Goal: Task Accomplishment & Management: Complete application form

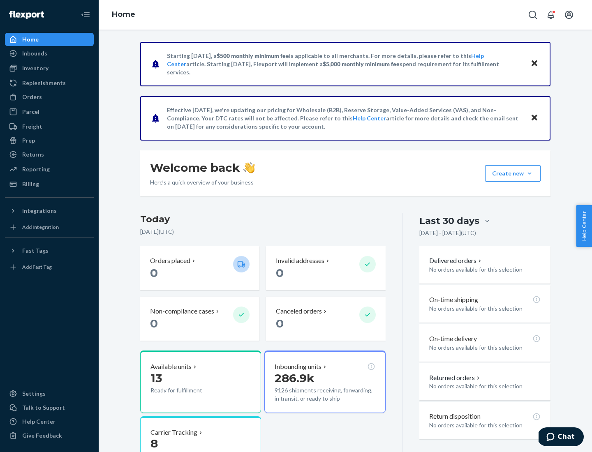
click at [530, 174] on button "Create new Create new inbound Create new order Create new product" at bounding box center [513, 173] width 56 height 16
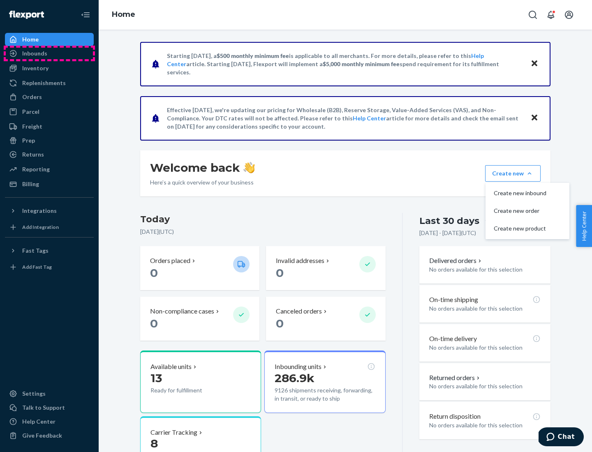
click at [49, 53] on div "Inbounds" at bounding box center [49, 54] width 87 height 12
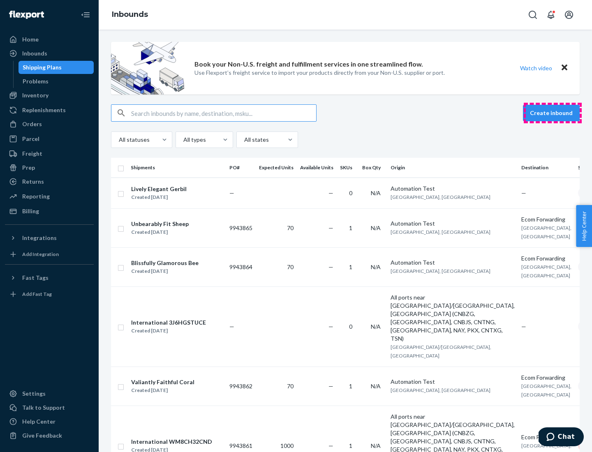
click at [553, 113] on button "Create inbound" at bounding box center [551, 113] width 57 height 16
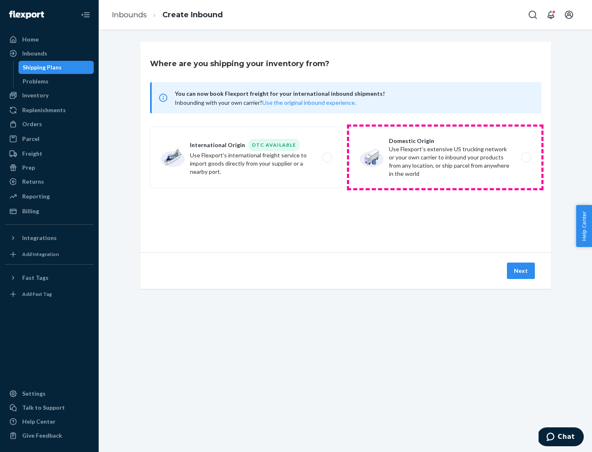
click at [445, 158] on label "Domestic Origin Use Flexport’s extensive US trucking network or your own carrie…" at bounding box center [445, 158] width 192 height 62
click at [526, 158] on input "Domestic Origin Use Flexport’s extensive US trucking network or your own carrie…" at bounding box center [528, 157] width 5 height 5
radio input "true"
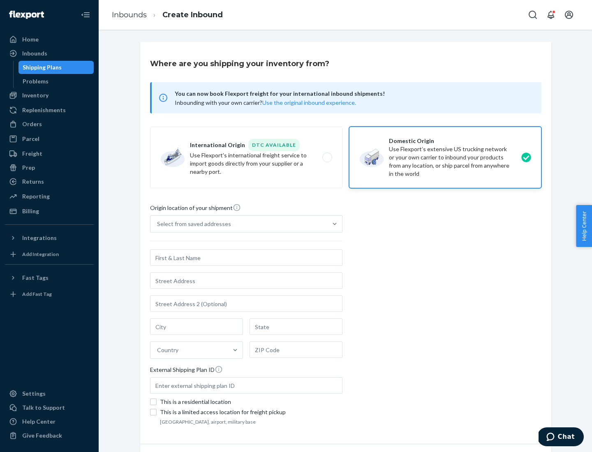
click at [239, 224] on div "Select from saved addresses" at bounding box center [239, 224] width 177 height 16
click at [158, 224] on input "Select from saved addresses" at bounding box center [157, 224] width 1 height 8
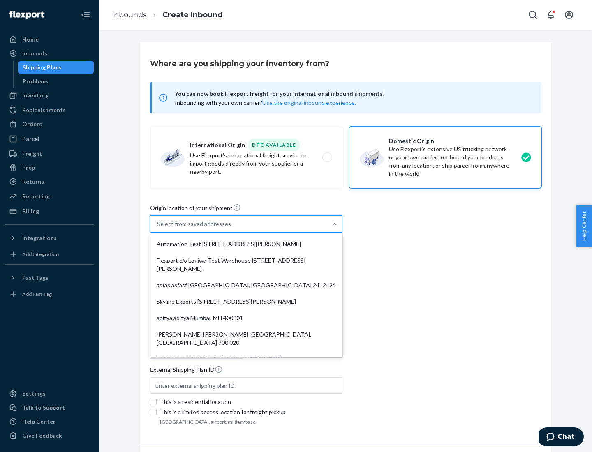
scroll to position [3, 0]
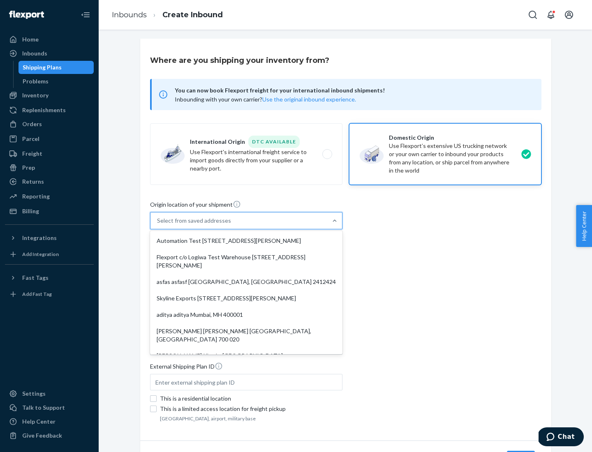
click at [246, 241] on div "Automation Test [STREET_ADDRESS][PERSON_NAME]" at bounding box center [246, 241] width 189 height 16
click at [158, 225] on input "option Automation Test [STREET_ADDRESS][PERSON_NAME]. 9 results available. Use …" at bounding box center [157, 221] width 1 height 8
type input "Automation Test"
type input "9th Floor"
type input "[GEOGRAPHIC_DATA]"
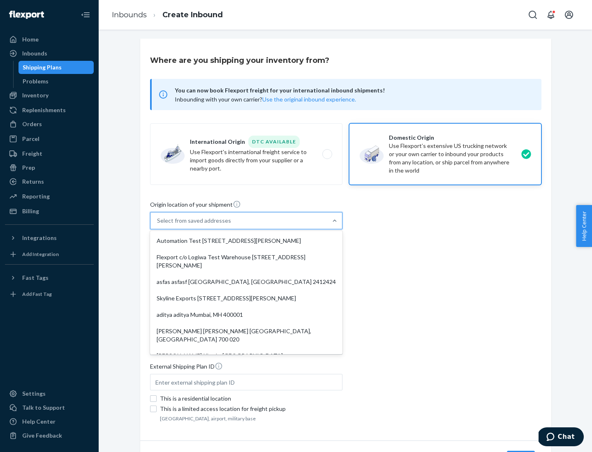
type input "CA"
type input "94104"
type input "[STREET_ADDRESS][PERSON_NAME]"
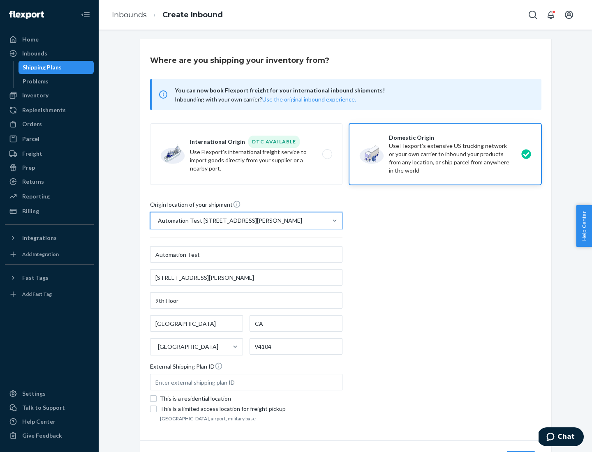
scroll to position [48, 0]
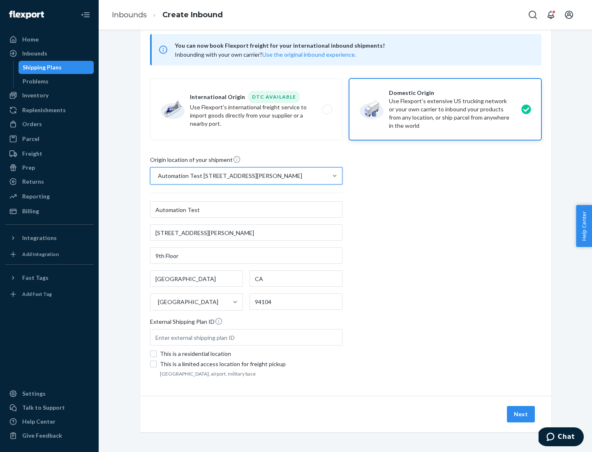
click at [521, 415] on button "Next" at bounding box center [521, 414] width 28 height 16
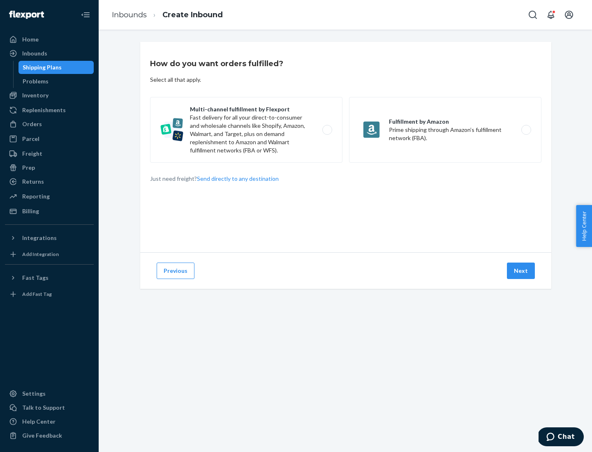
click at [246, 130] on label "Multi-channel fulfillment by Flexport Fast delivery for all your direct-to-cons…" at bounding box center [246, 130] width 192 height 66
click at [327, 130] on input "Multi-channel fulfillment by Flexport Fast delivery for all your direct-to-cons…" at bounding box center [329, 129] width 5 height 5
radio input "true"
click at [521, 271] on button "Next" at bounding box center [521, 271] width 28 height 16
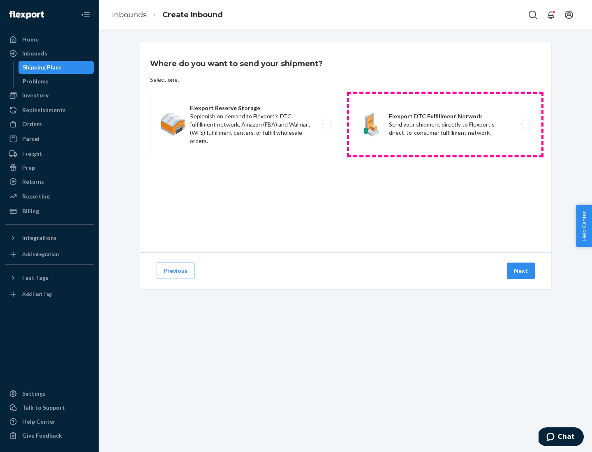
click at [445, 125] on label "Flexport DTC Fulfillment Network Send your shipment directly to Flexport's dire…" at bounding box center [445, 125] width 192 height 62
click at [526, 125] on input "Flexport DTC Fulfillment Network Send your shipment directly to Flexport's dire…" at bounding box center [528, 124] width 5 height 5
radio input "true"
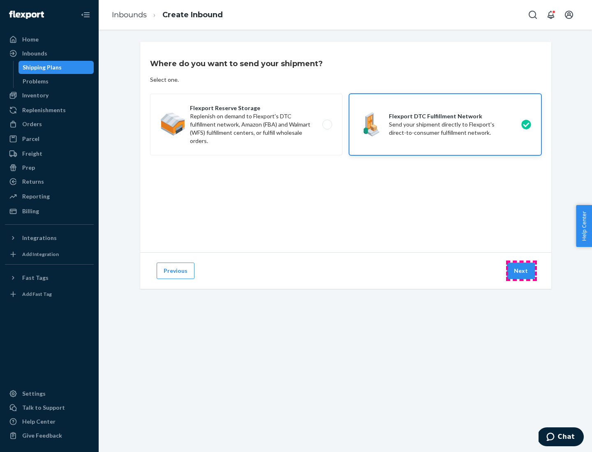
click at [521, 271] on button "Next" at bounding box center [521, 271] width 28 height 16
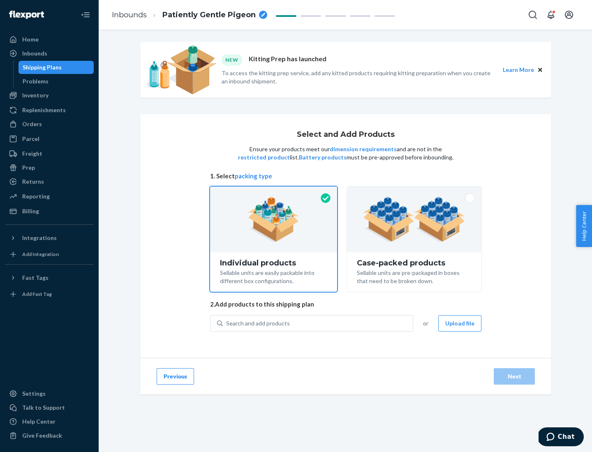
click at [415, 220] on img at bounding box center [414, 219] width 102 height 45
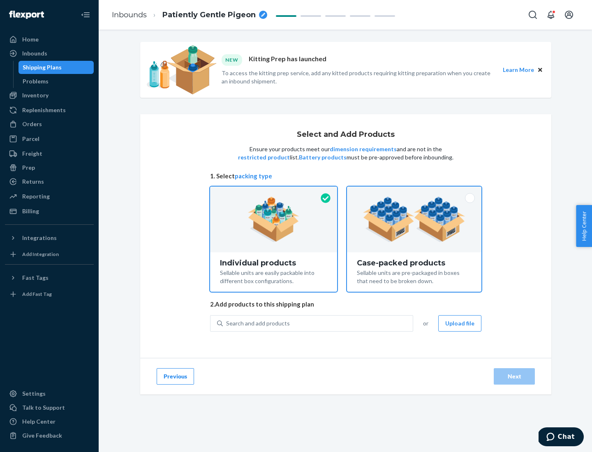
click at [415, 192] on input "Case-packed products Sellable units are pre-packaged in boxes that need to be b…" at bounding box center [414, 189] width 5 height 5
radio input "true"
radio input "false"
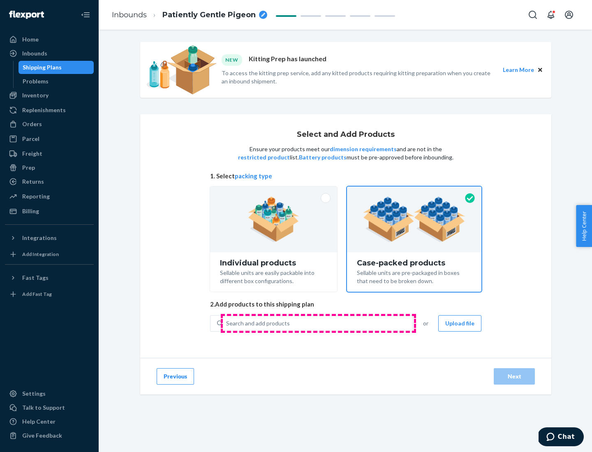
click at [318, 323] on div "Search and add products" at bounding box center [318, 323] width 190 height 15
click at [227, 323] on input "Search and add products" at bounding box center [226, 324] width 1 height 8
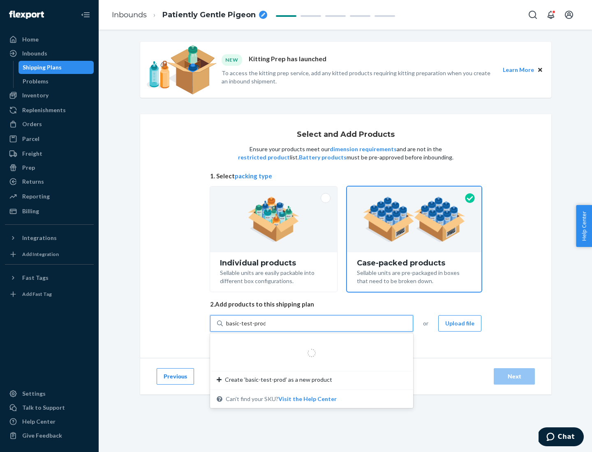
type input "basic-test-product-1"
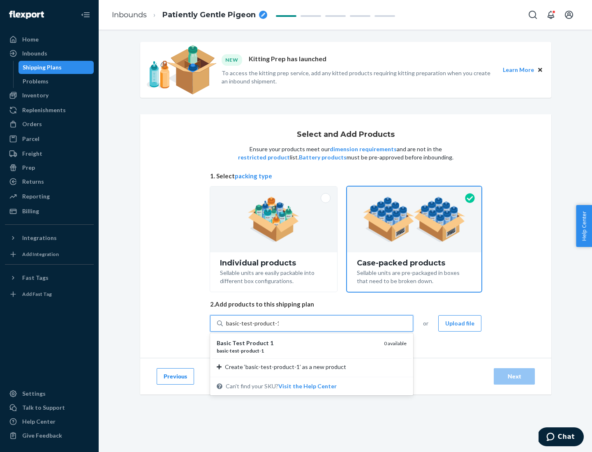
click at [297, 351] on div "basic - test - product - 1" at bounding box center [297, 351] width 161 height 7
click at [279, 328] on input "basic-test-product-1" at bounding box center [252, 324] width 53 height 8
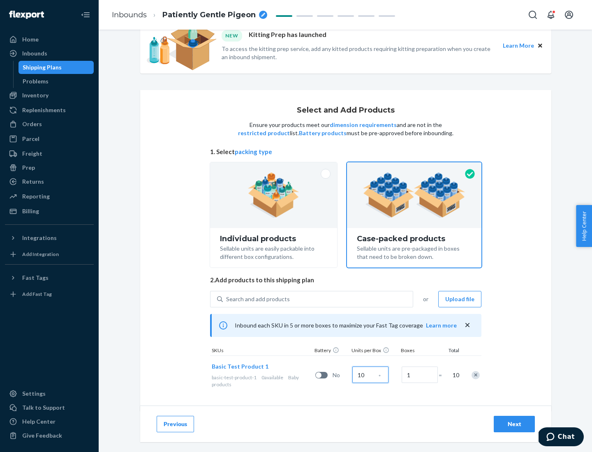
scroll to position [30, 0]
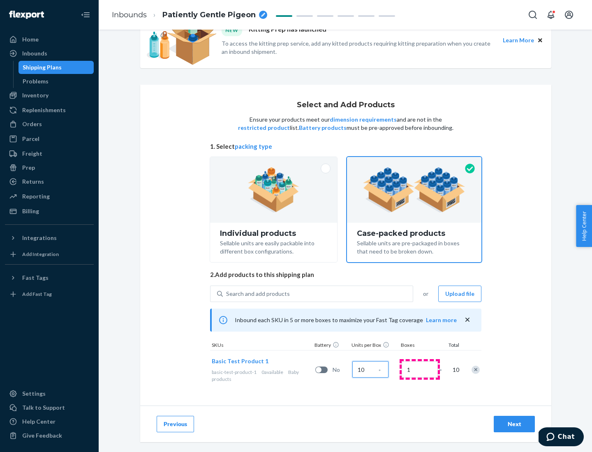
type input "10"
type input "7"
click at [514, 424] on div "Next" at bounding box center [514, 424] width 27 height 8
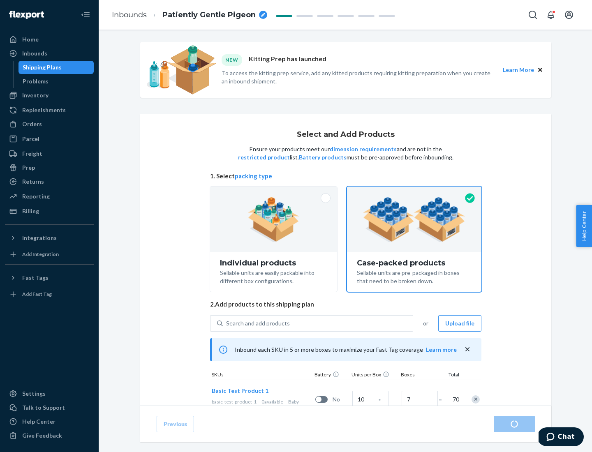
radio input "true"
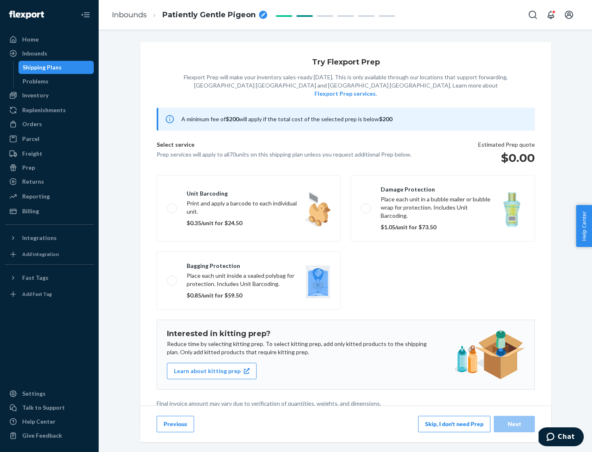
scroll to position [2, 0]
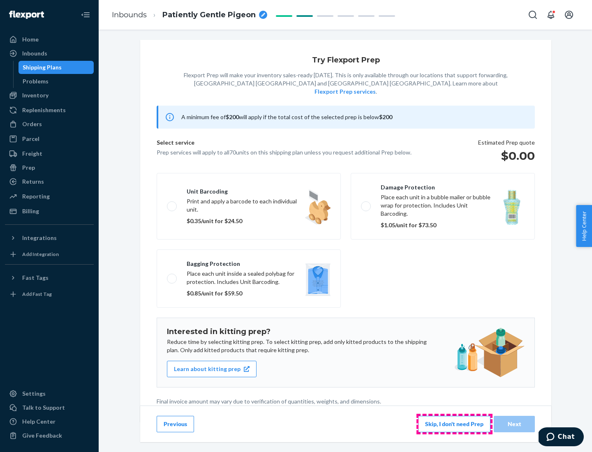
click at [454, 424] on button "Skip, I don't need Prep" at bounding box center [454, 424] width 72 height 16
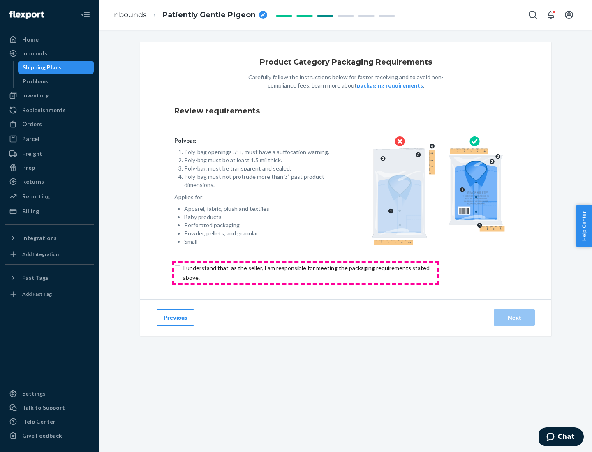
click at [306, 273] on input "checkbox" at bounding box center [310, 273] width 273 height 20
checkbox input "true"
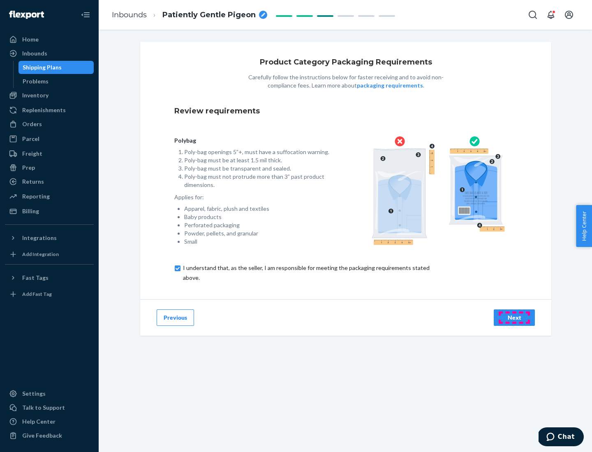
click at [514, 317] on div "Next" at bounding box center [514, 318] width 27 height 8
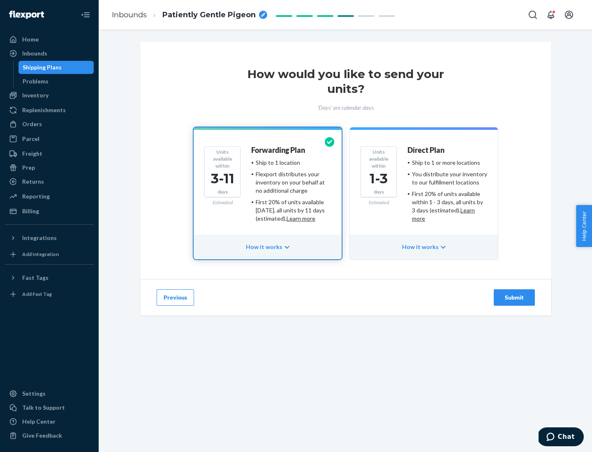
click at [424, 188] on ul "Ship to 1 or more locations You distribute your inventory to our fulfillment lo…" at bounding box center [448, 191] width 80 height 64
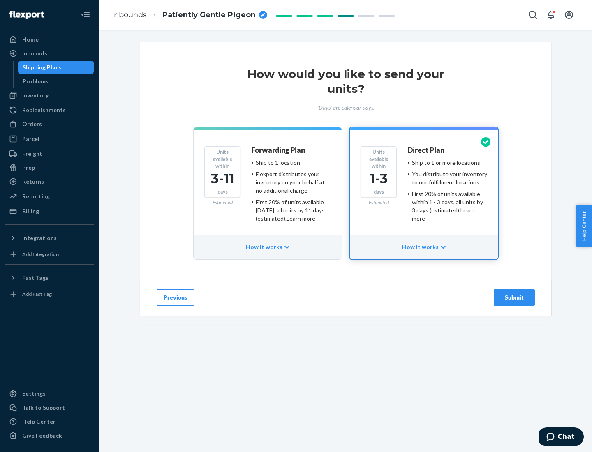
click at [514, 298] on div "Submit" at bounding box center [514, 298] width 27 height 8
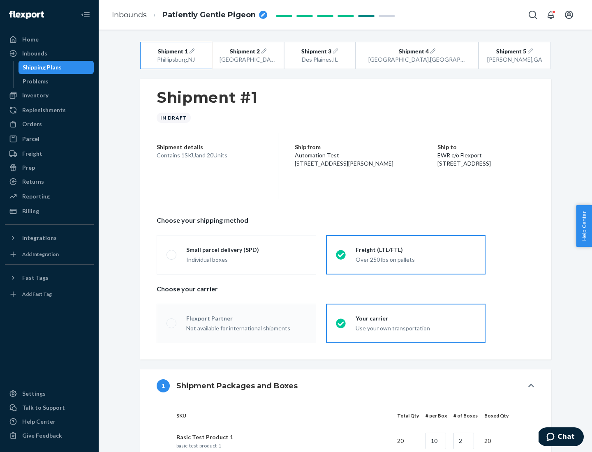
radio input "true"
radio input "false"
radio input "true"
radio input "false"
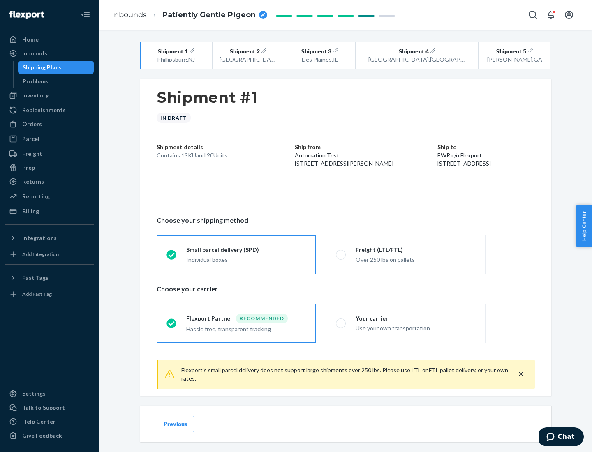
scroll to position [9, 0]
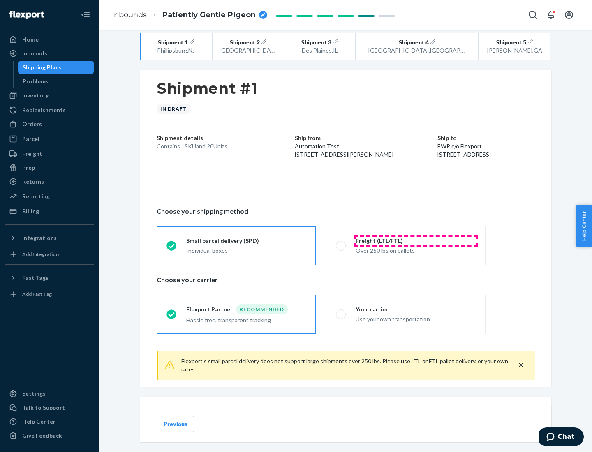
click at [416, 241] on div "Freight (LTL/FTL)" at bounding box center [416, 241] width 120 height 8
click at [341, 243] on input "Freight (LTL/FTL) Over 250 lbs on pallets" at bounding box center [338, 245] width 5 height 5
radio input "true"
radio input "false"
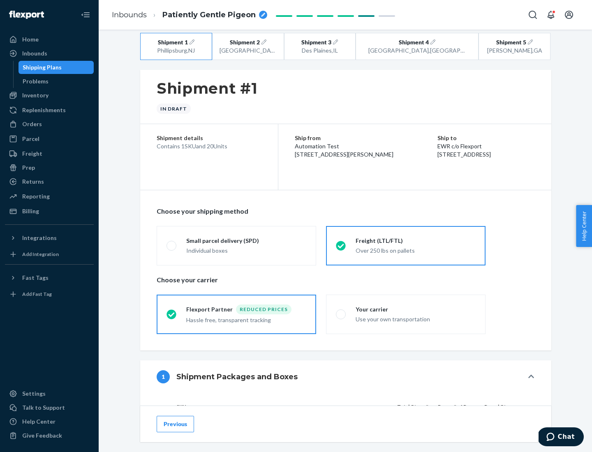
scroll to position [78, 0]
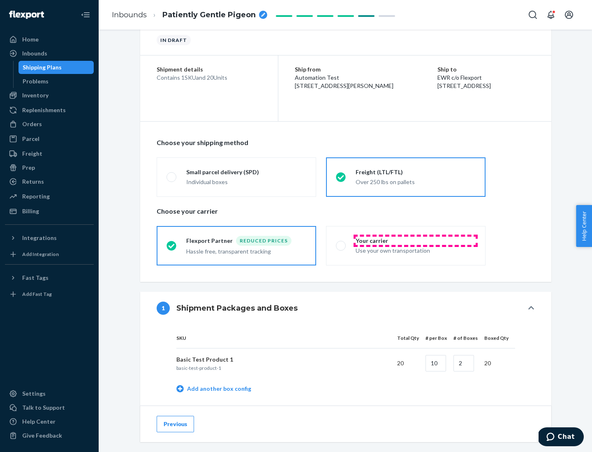
click at [416, 241] on div "Your carrier" at bounding box center [416, 241] width 120 height 8
click at [341, 243] on input "Your carrier Use your own transportation" at bounding box center [338, 245] width 5 height 5
radio input "true"
radio input "false"
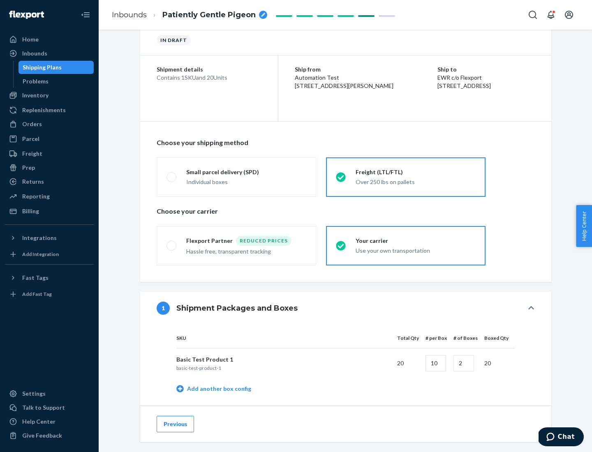
scroll to position [260, 0]
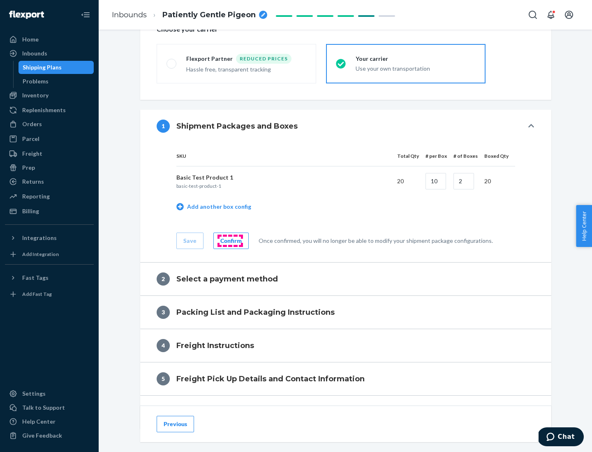
click at [230, 241] on div "Confirm" at bounding box center [230, 241] width 21 height 8
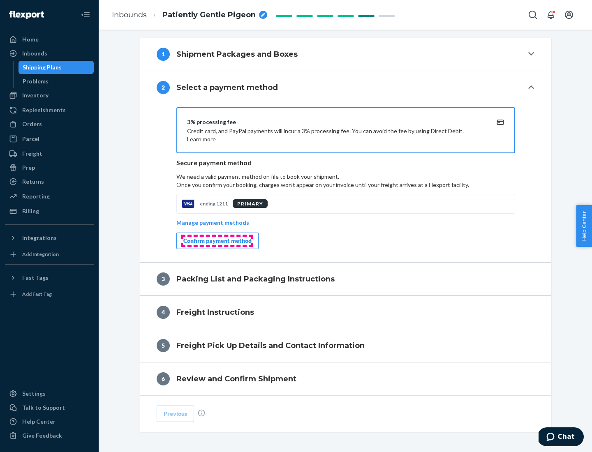
click at [217, 241] on div "Confirm payment method" at bounding box center [217, 241] width 68 height 8
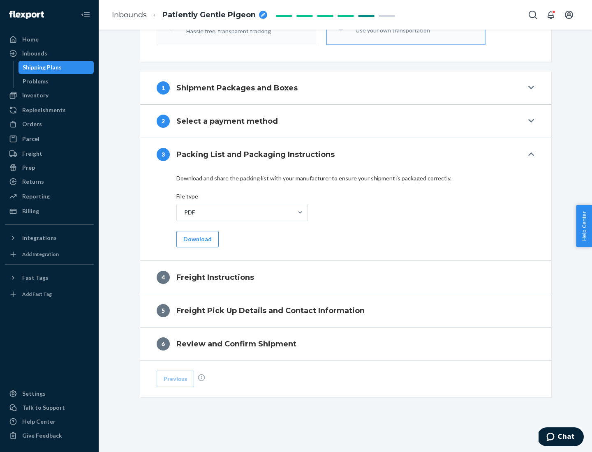
scroll to position [297, 0]
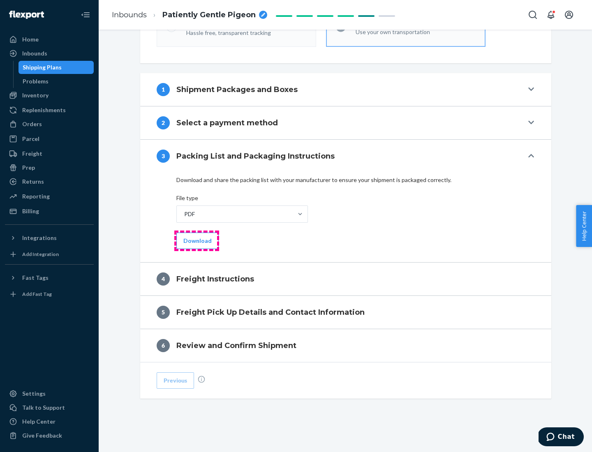
click at [197, 241] on button "Download" at bounding box center [197, 241] width 42 height 16
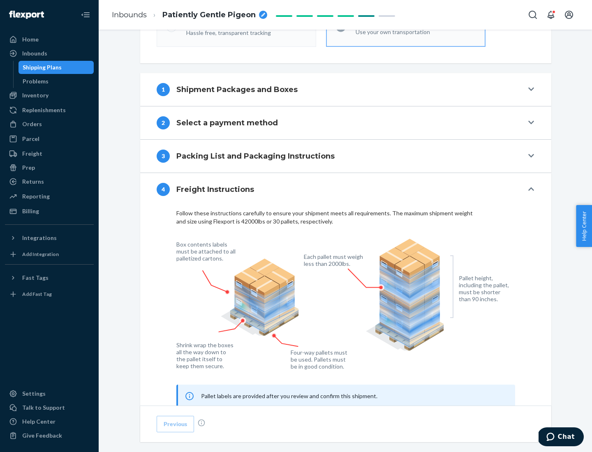
scroll to position [497, 0]
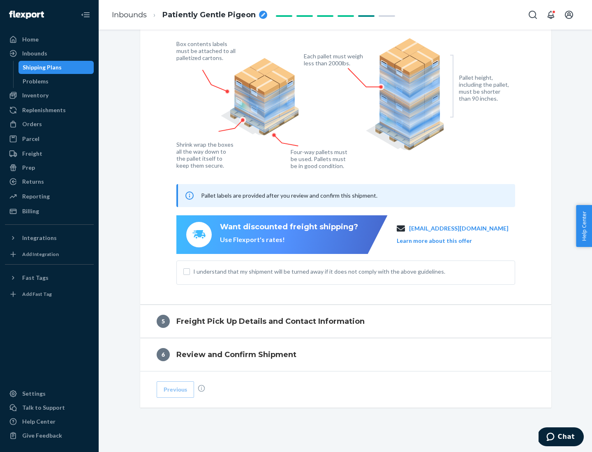
click at [445, 241] on button "Learn more about this offer" at bounding box center [434, 241] width 75 height 8
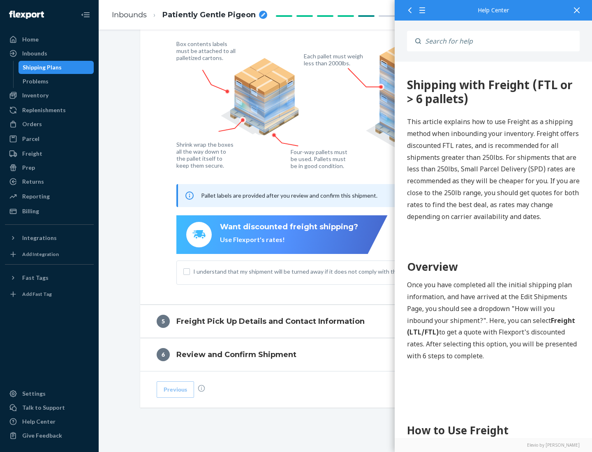
scroll to position [0, 0]
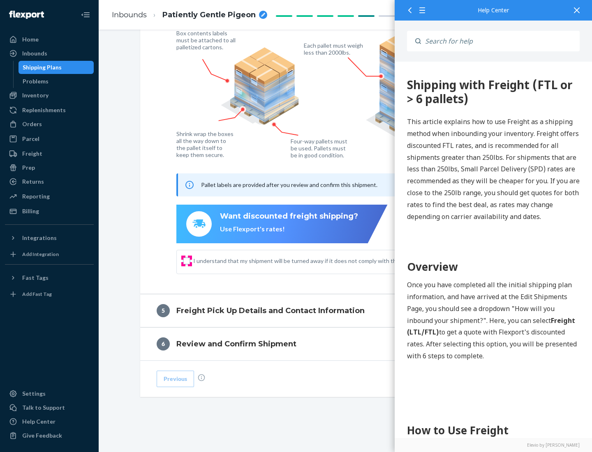
click at [187, 261] on input "I understand that my shipment will be turned away if it does not comply with th…" at bounding box center [186, 261] width 7 height 7
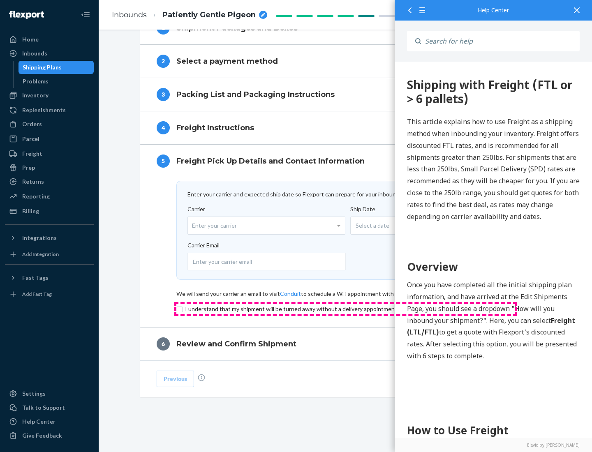
click at [346, 309] on input "checkbox" at bounding box center [345, 309] width 339 height 10
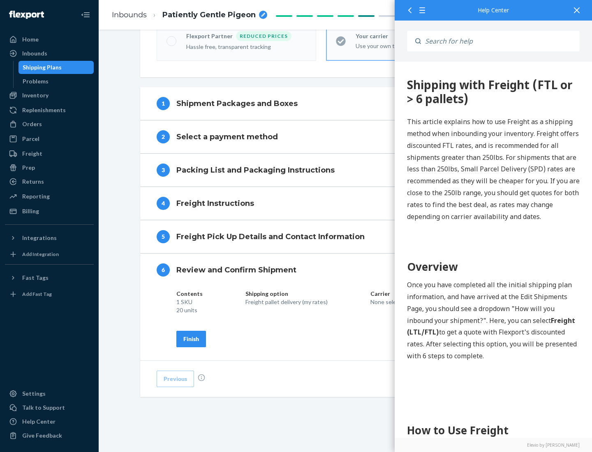
scroll to position [283, 0]
click at [191, 339] on div "Finish" at bounding box center [191, 339] width 16 height 8
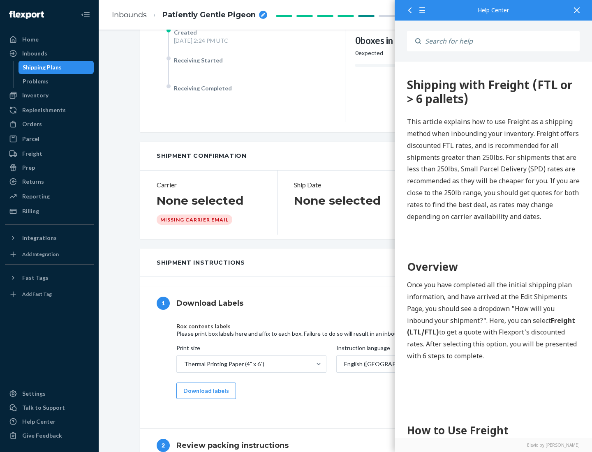
scroll to position [0, 0]
